Goal: Information Seeking & Learning: Learn about a topic

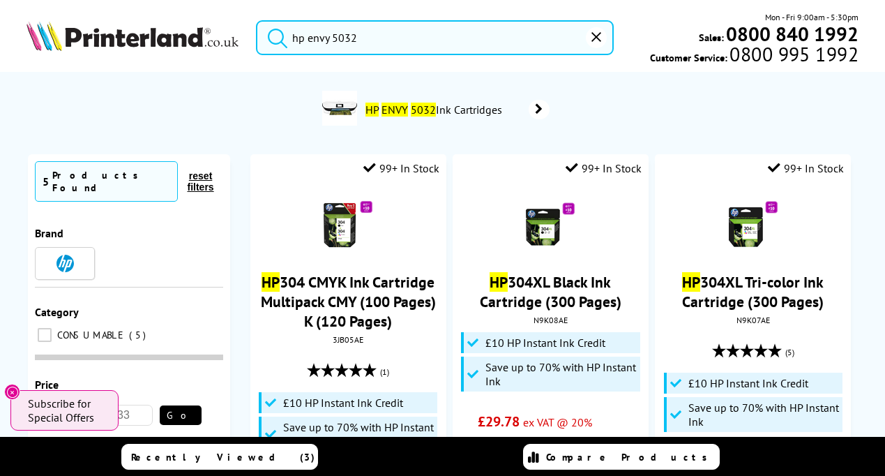
drag, startPoint x: 368, startPoint y: 40, endPoint x: 282, endPoint y: 39, distance: 86.5
click at [282, 39] on form "hp envy 5032" at bounding box center [435, 37] width 358 height 35
paste input "WF-M5799DWF"
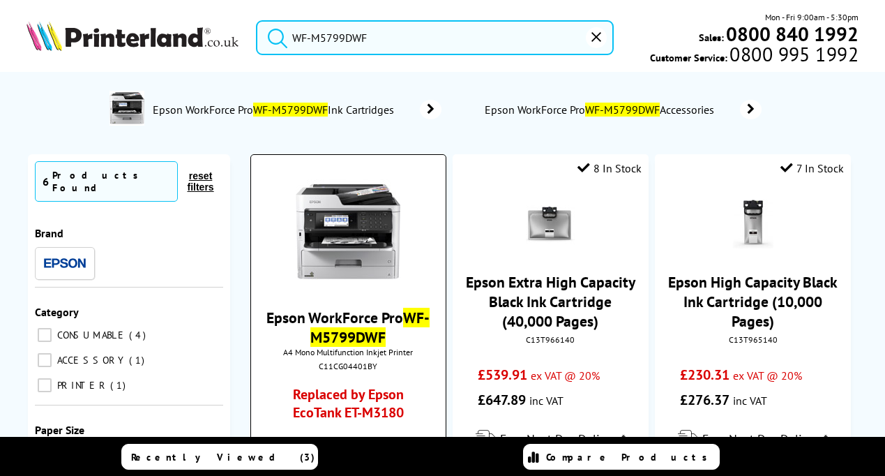
scroll to position [455, 0]
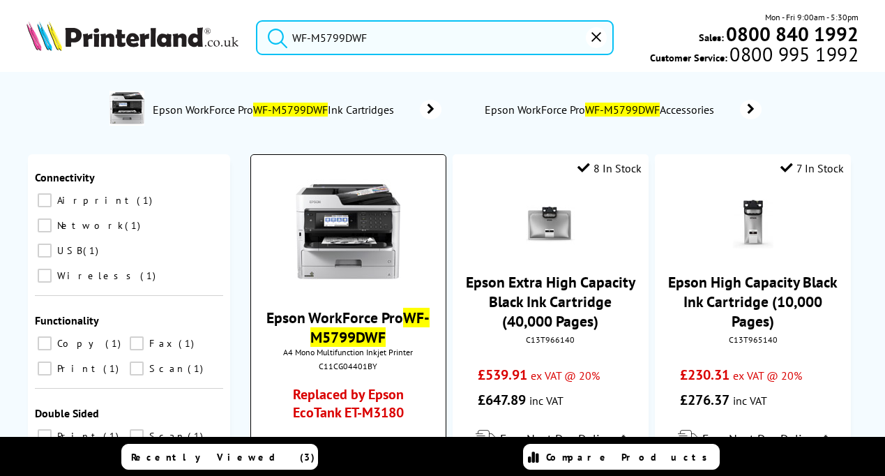
type input "WF-M5799DWF"
click at [351, 229] on img at bounding box center [348, 231] width 105 height 105
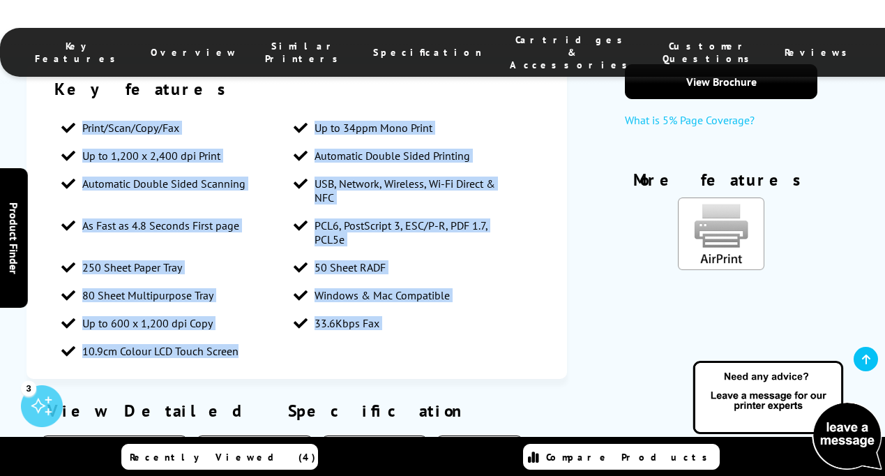
drag, startPoint x: 81, startPoint y: 121, endPoint x: 305, endPoint y: 365, distance: 331.2
click at [305, 365] on ul "Print/Scan/Copy/Fax Up to 34ppm Mono Print Up to 1,200 x 2,400 dpi Print Automa…" at bounding box center [296, 239] width 485 height 251
copy ul "Print/Scan/Copy/Fax Up to 34ppm Mono Print Up to 1,200 x 2,400 dpi Print Automa…"
